Goal: Transaction & Acquisition: Purchase product/service

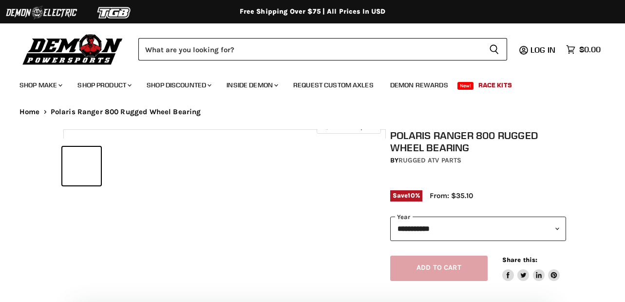
select select "******"
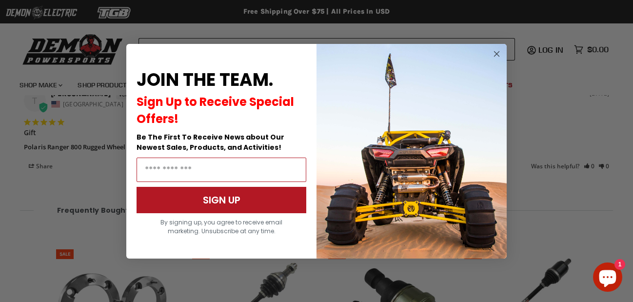
scroll to position [905, 0]
